Goal: Task Accomplishment & Management: Use online tool/utility

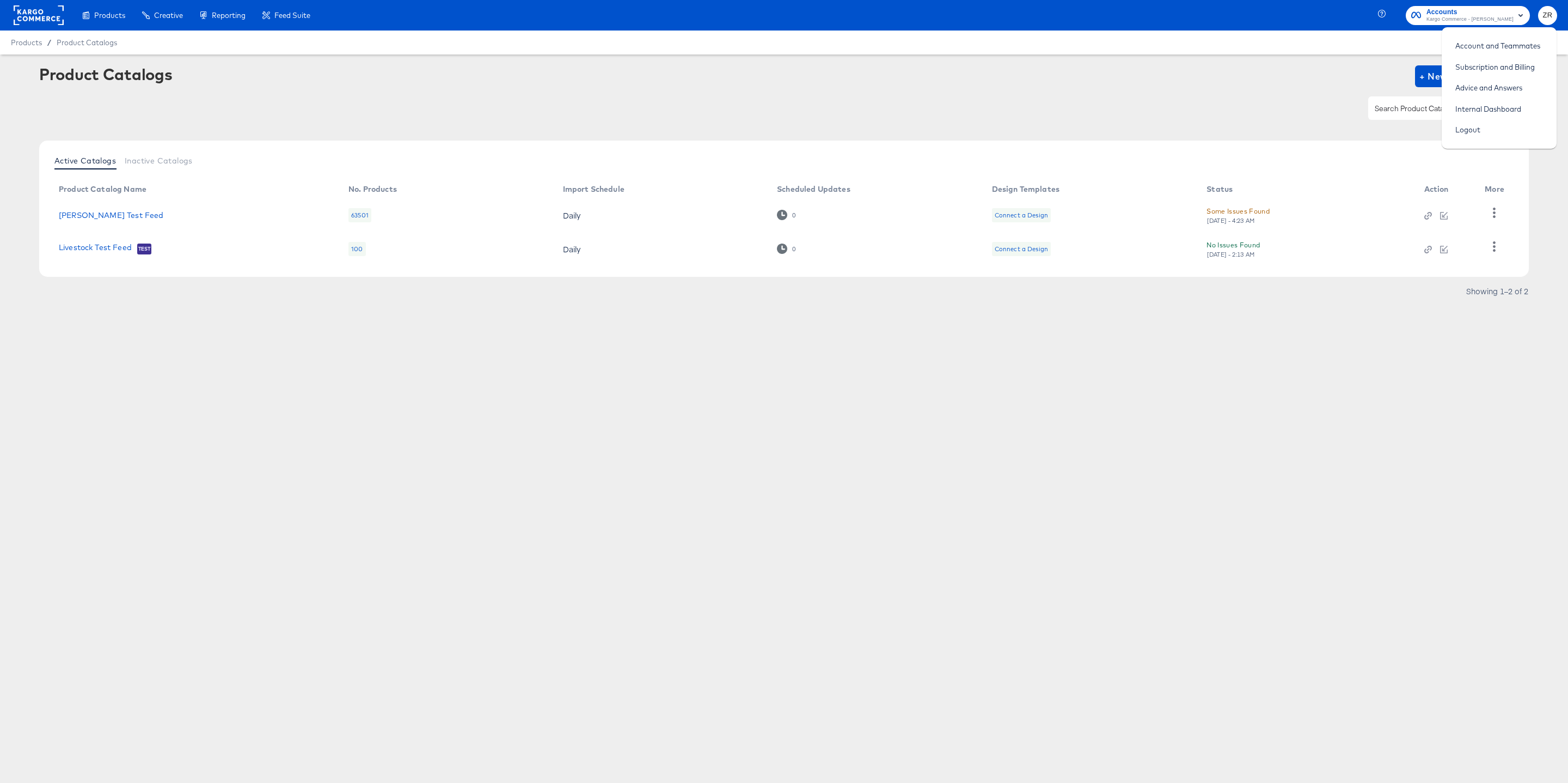
click at [1235, 88] on div "Product Catalogs + New Product Catalog" at bounding box center [784, 98] width 1490 height 66
click at [50, 22] on rect at bounding box center [38, 15] width 50 height 19
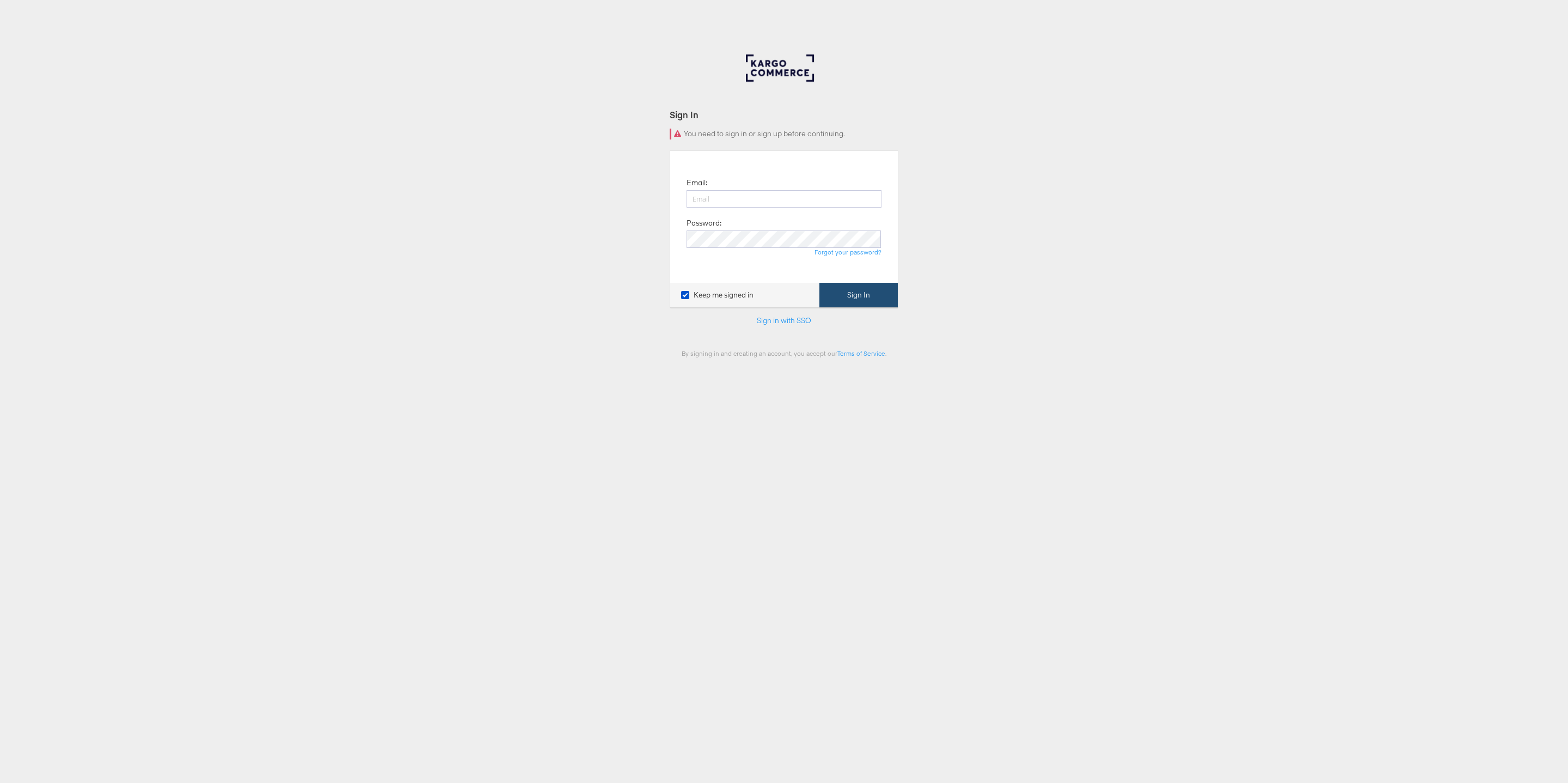
type input "zane.ruttenberg@kargo.com"
click at [866, 293] on button "Sign In" at bounding box center [858, 295] width 78 height 25
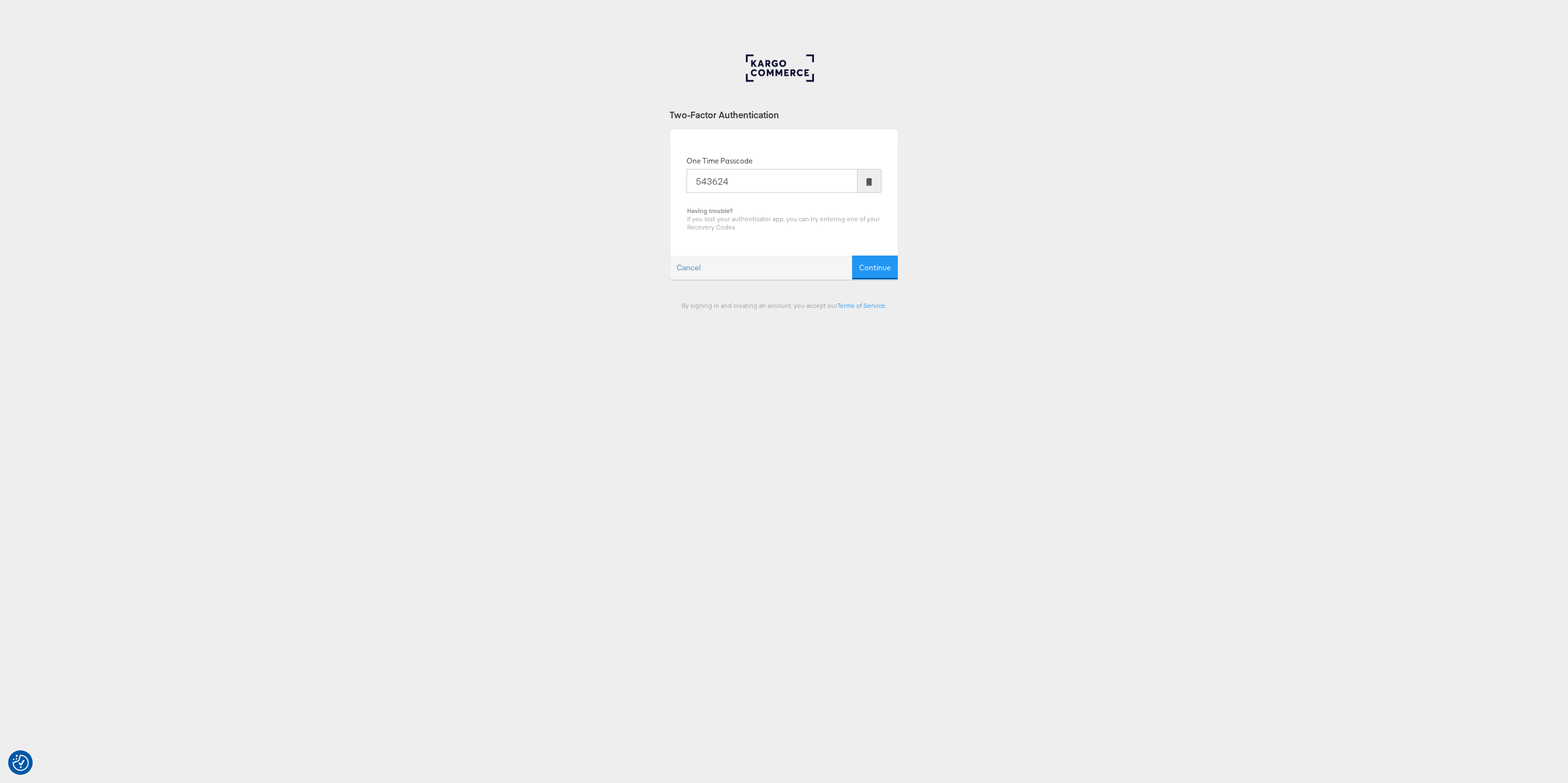
type input "543624"
click at [852, 255] on button "Continue" at bounding box center [875, 267] width 45 height 25
click at [837, 255] on button "Please Wait ..." at bounding box center [867, 267] width 61 height 25
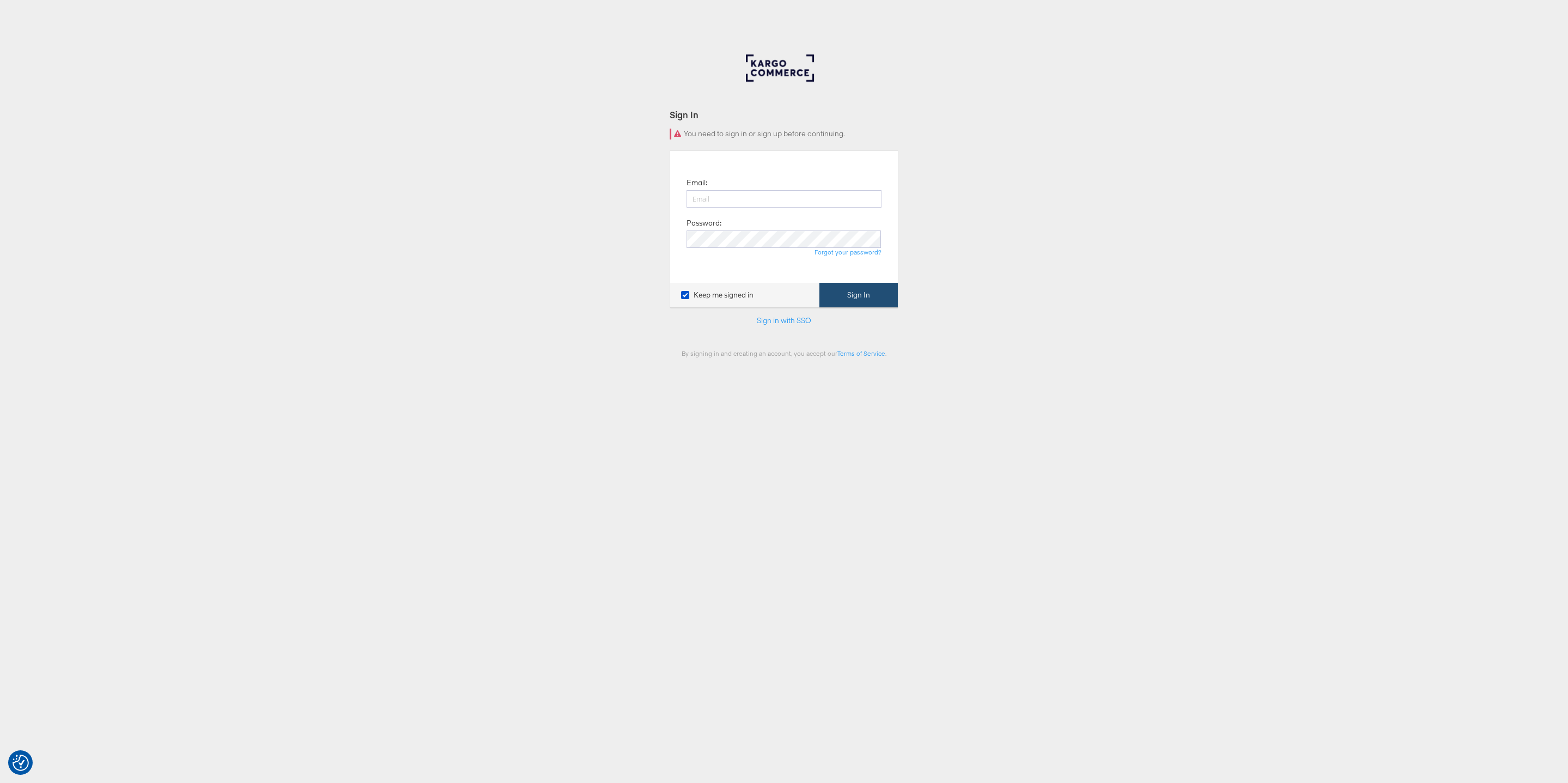
type input "zane.ruttenberg@kargo.com"
click at [853, 307] on button "Sign In" at bounding box center [858, 295] width 78 height 25
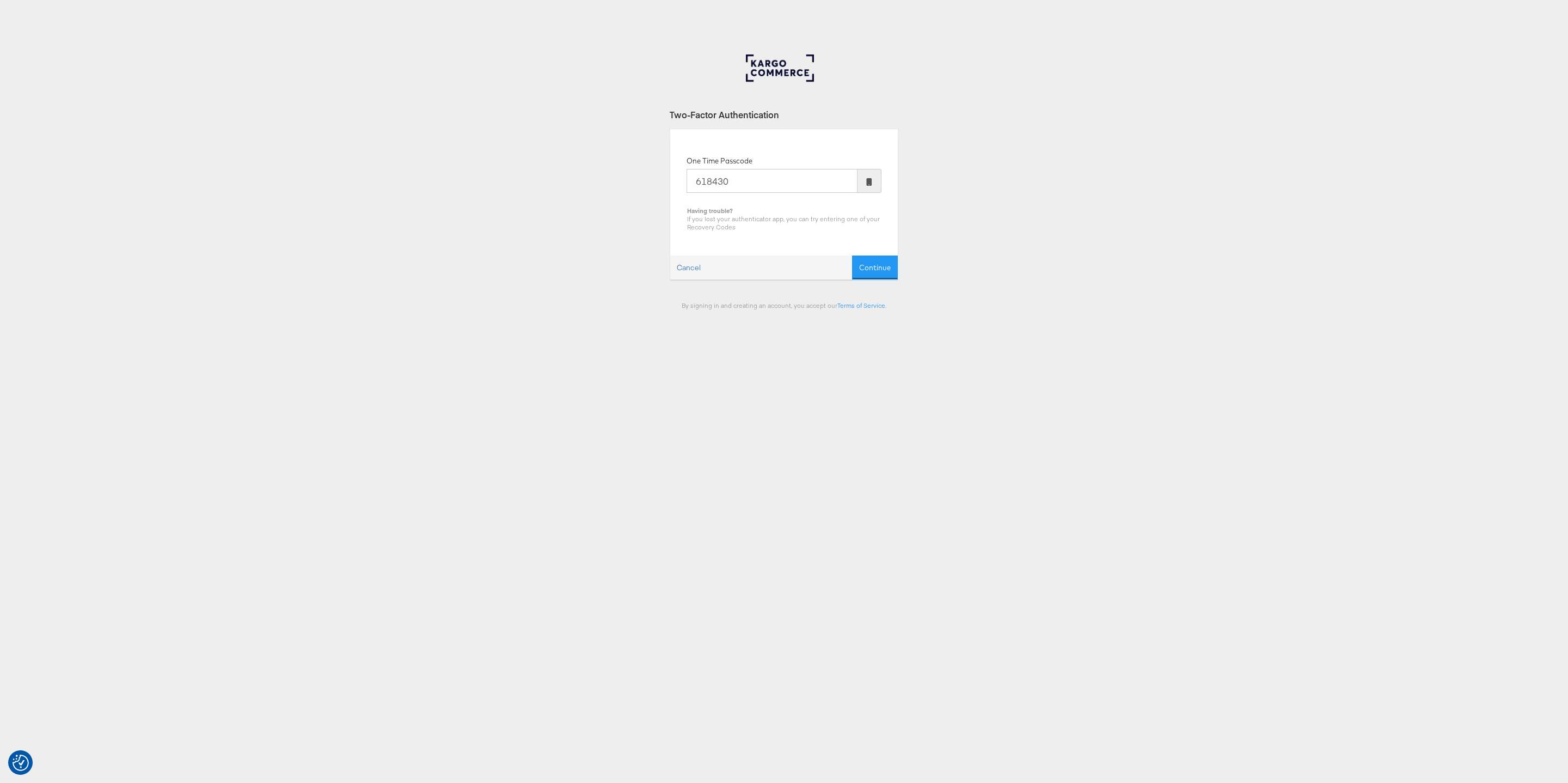
type input "618430"
click at [852, 255] on button "Continue" at bounding box center [875, 267] width 45 height 25
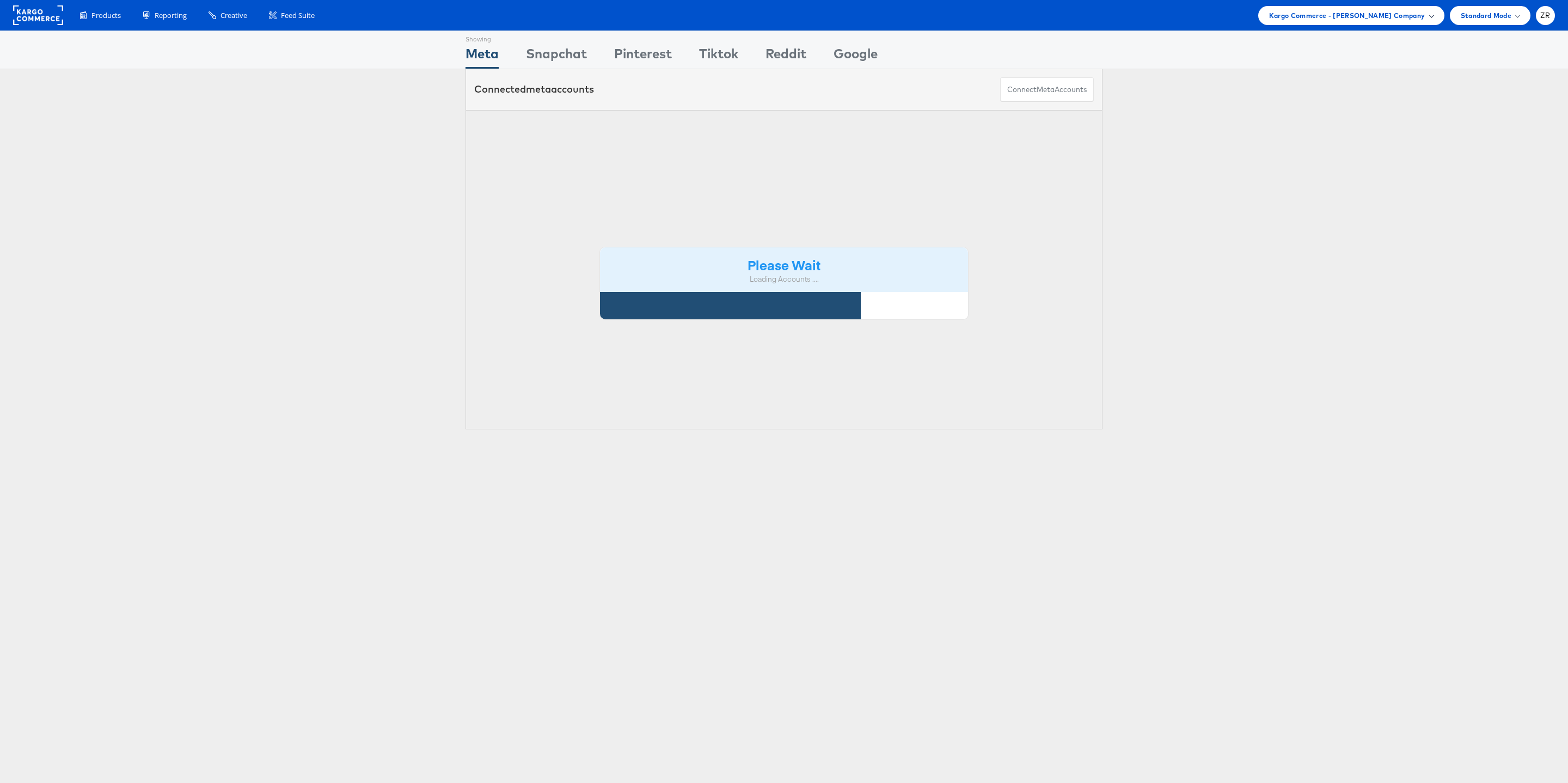
click at [1326, 17] on span "Kargo Commerce - Zane Ruttenberg Company" at bounding box center [1348, 15] width 156 height 11
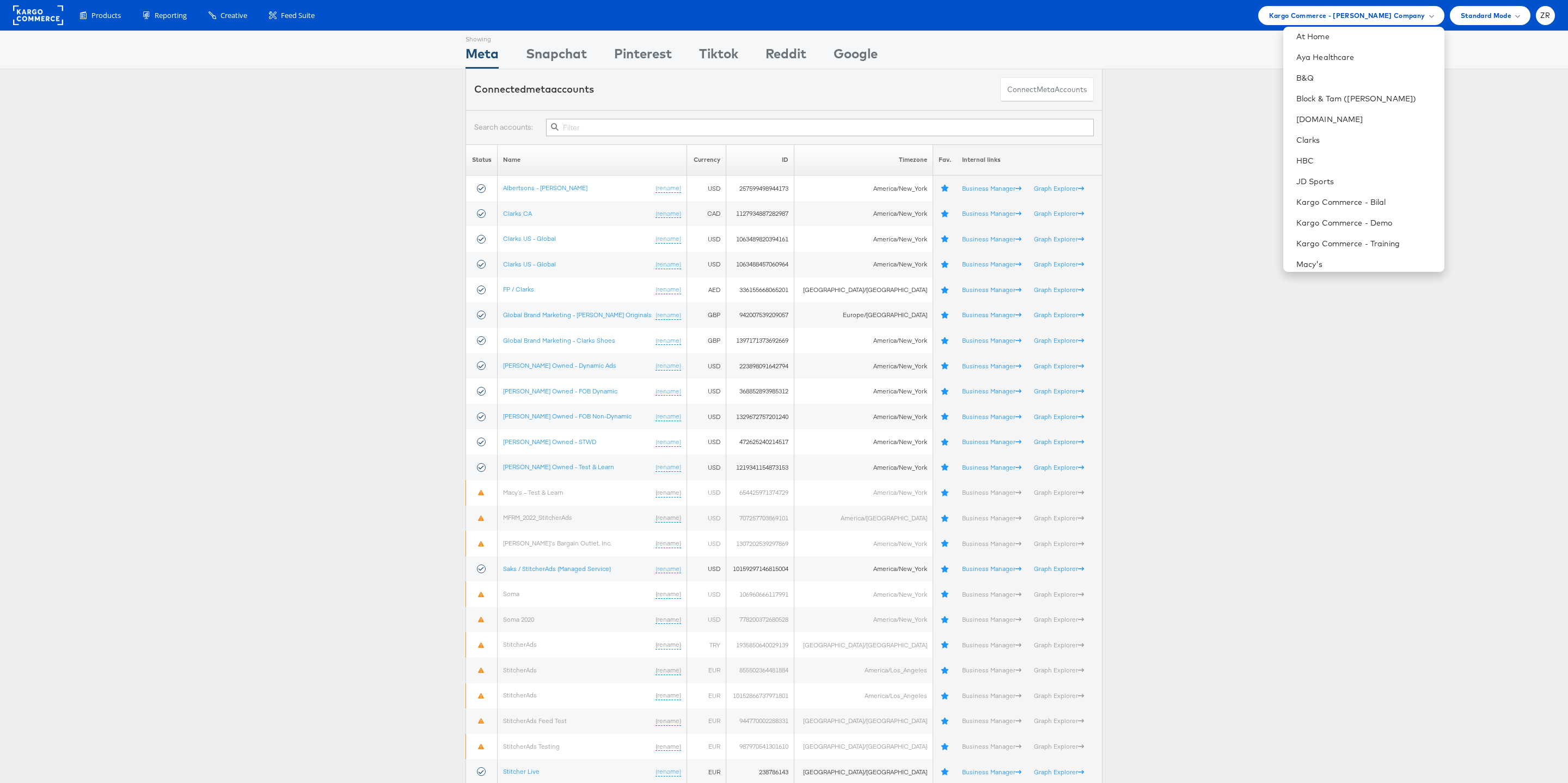
scroll to position [136, 0]
click at [1372, 106] on link "Block & Tam (Veronica Beard)" at bounding box center [1366, 111] width 140 height 11
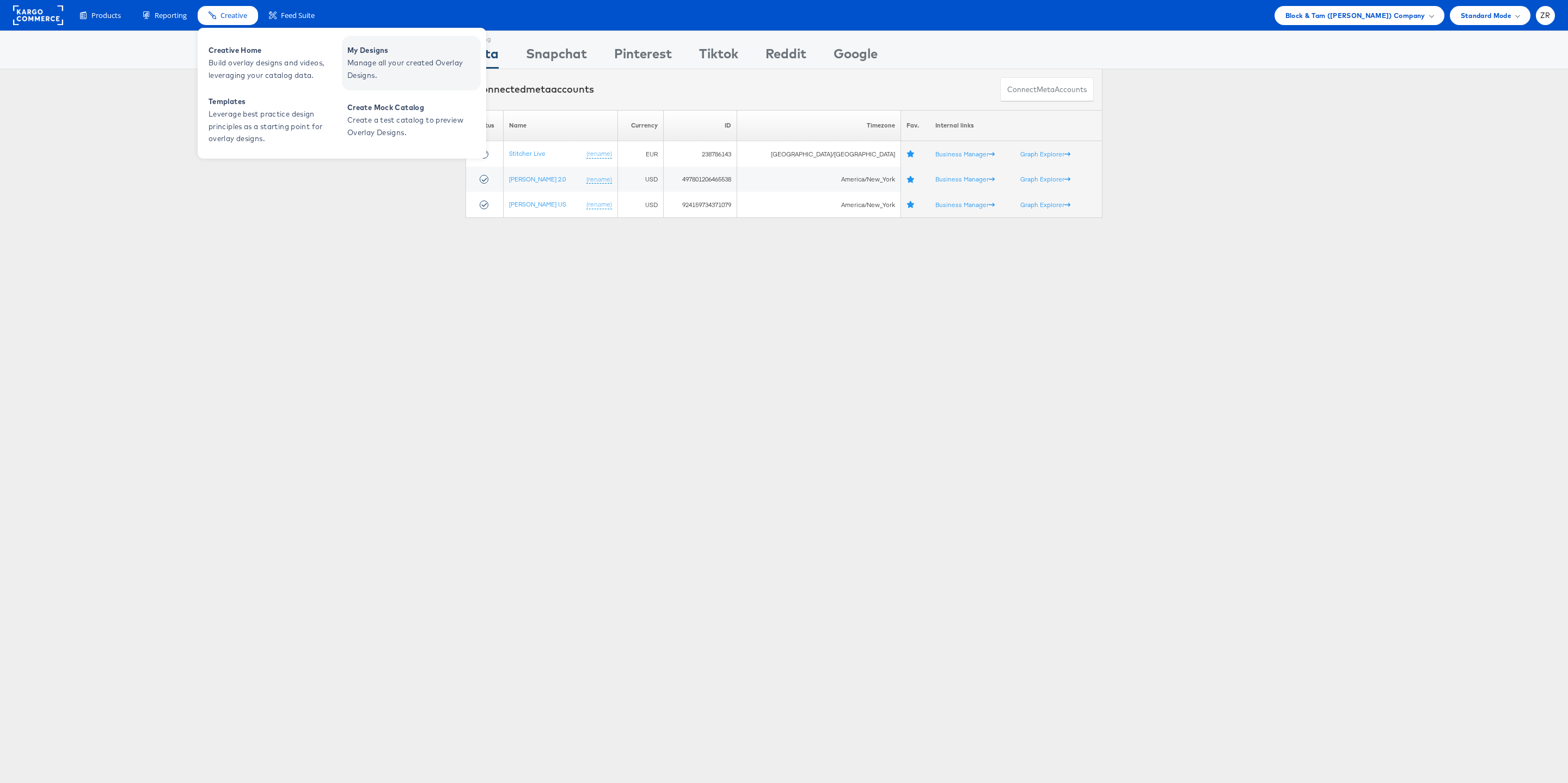
click at [355, 63] on span "Manage all your created Overlay Designs." at bounding box center [413, 69] width 131 height 25
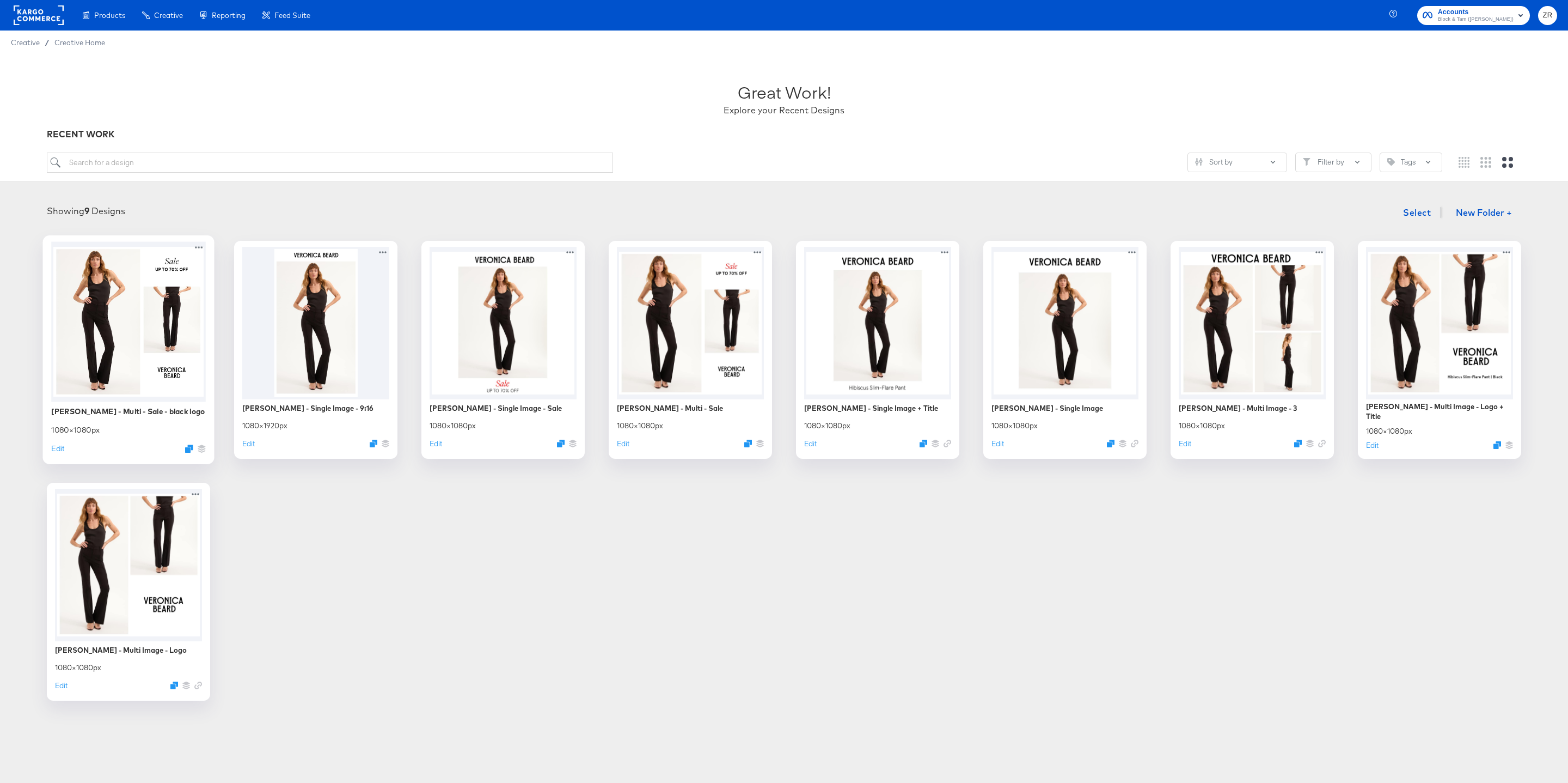
click at [146, 320] on div at bounding box center [129, 321] width 155 height 160
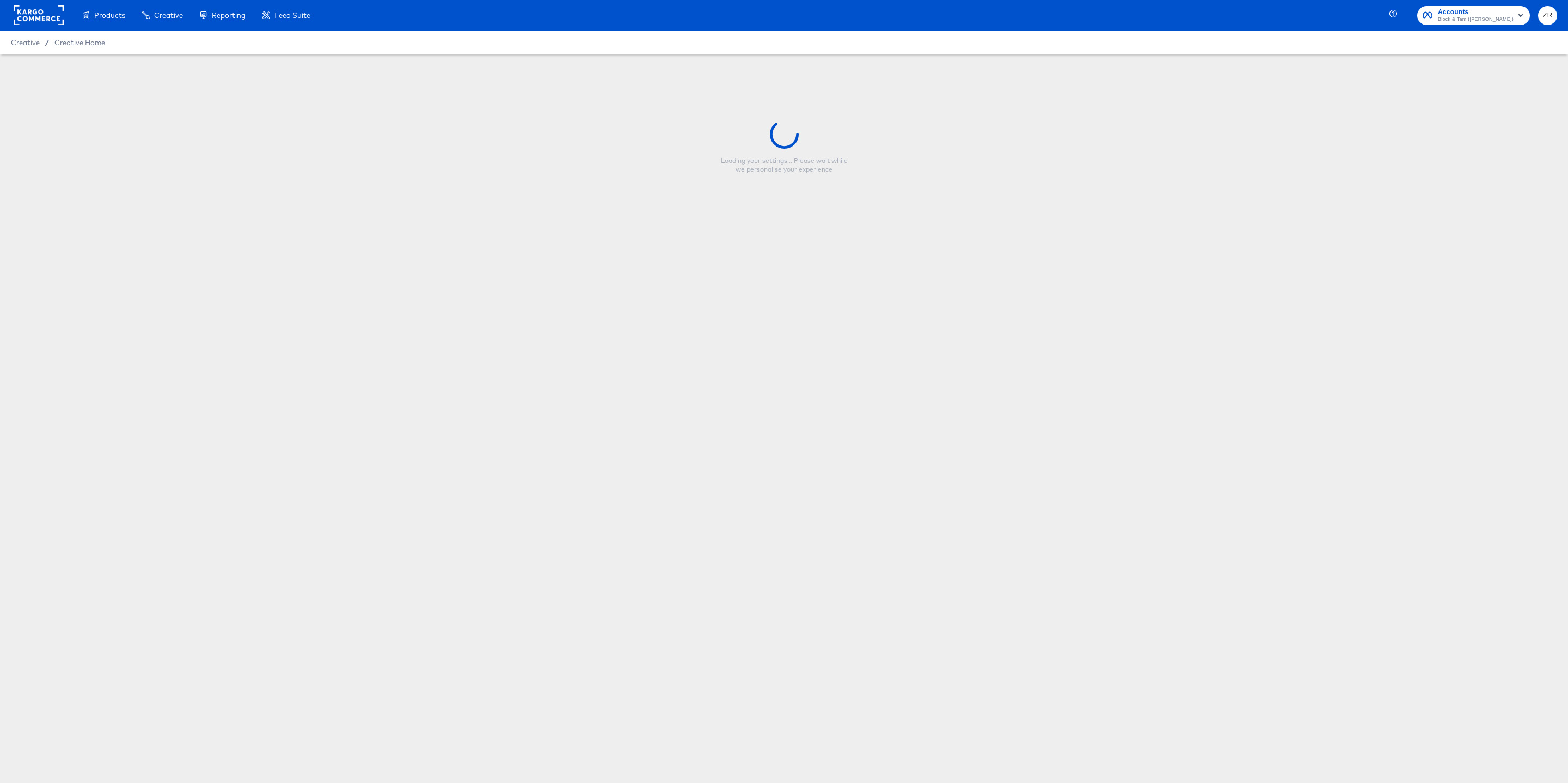
type input "[PERSON_NAME] - Multi - Sale - black logo"
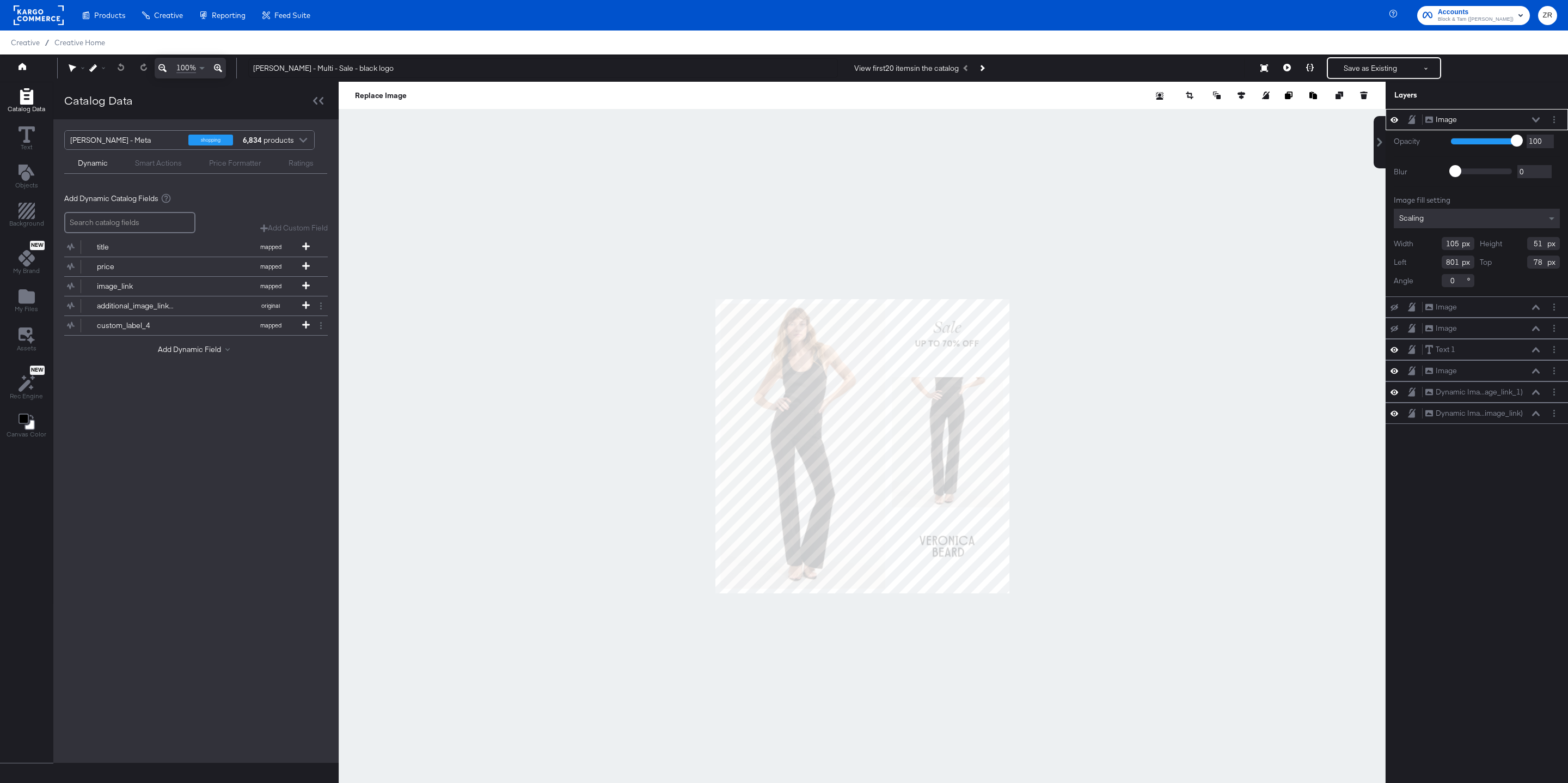
click at [684, 160] on div at bounding box center [862, 446] width 1047 height 729
